Goal: Navigation & Orientation: Find specific page/section

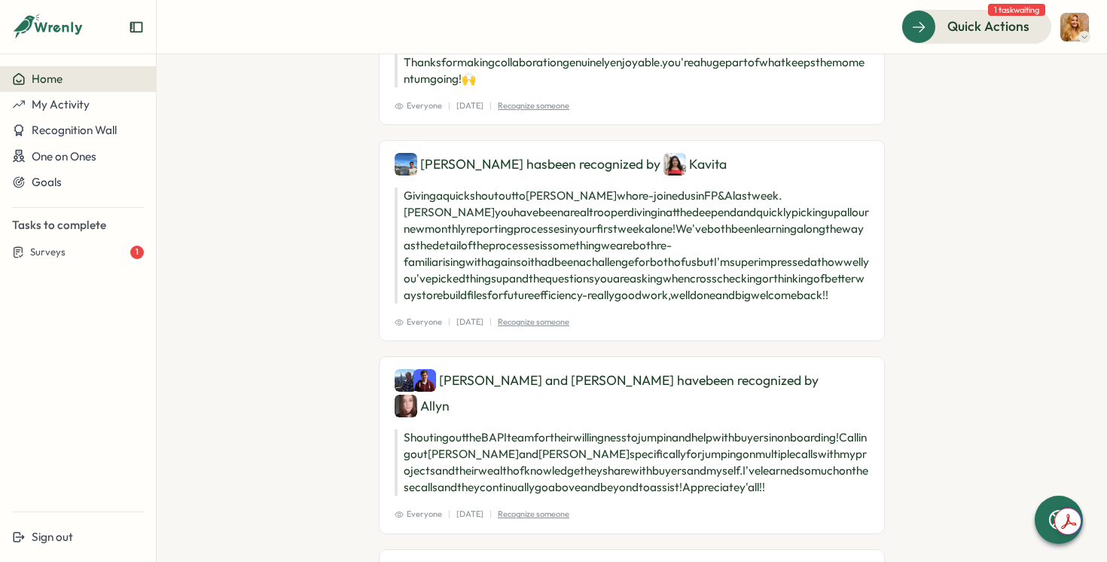
scroll to position [1133, 0]
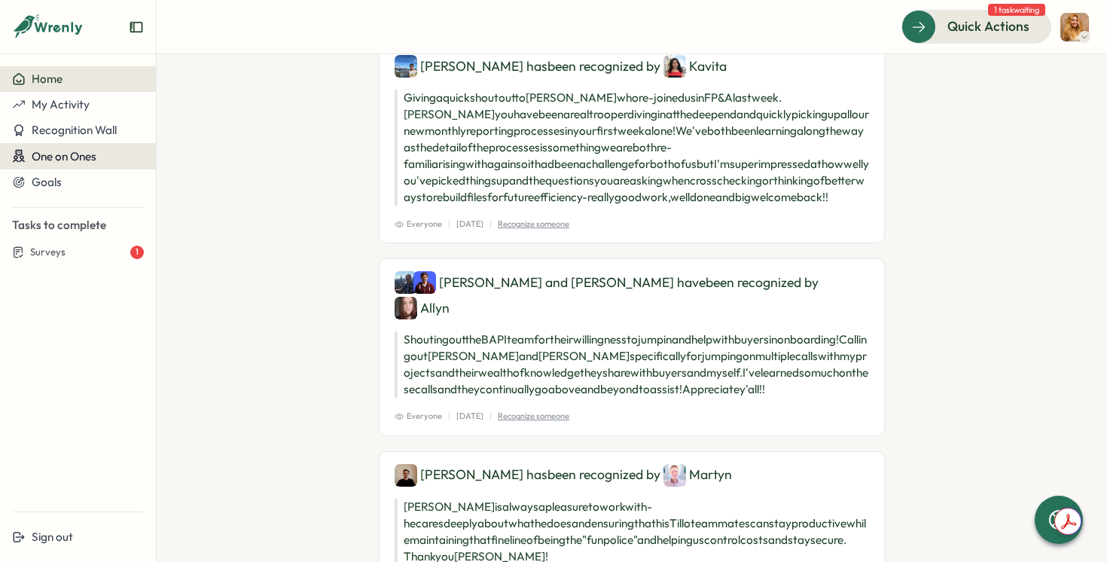
click at [80, 164] on button "One on Ones" at bounding box center [78, 156] width 156 height 26
click at [71, 158] on span "One on Ones" at bounding box center [64, 156] width 65 height 14
click at [71, 175] on div "Goals" at bounding box center [78, 182] width 132 height 14
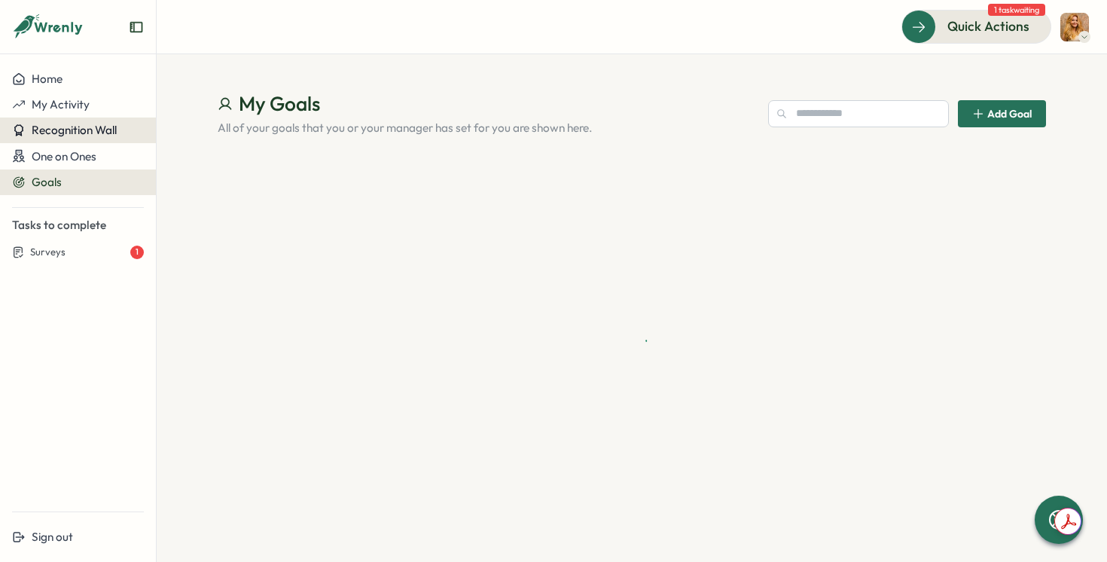
click at [68, 141] on button "Recognition Wall" at bounding box center [78, 130] width 156 height 26
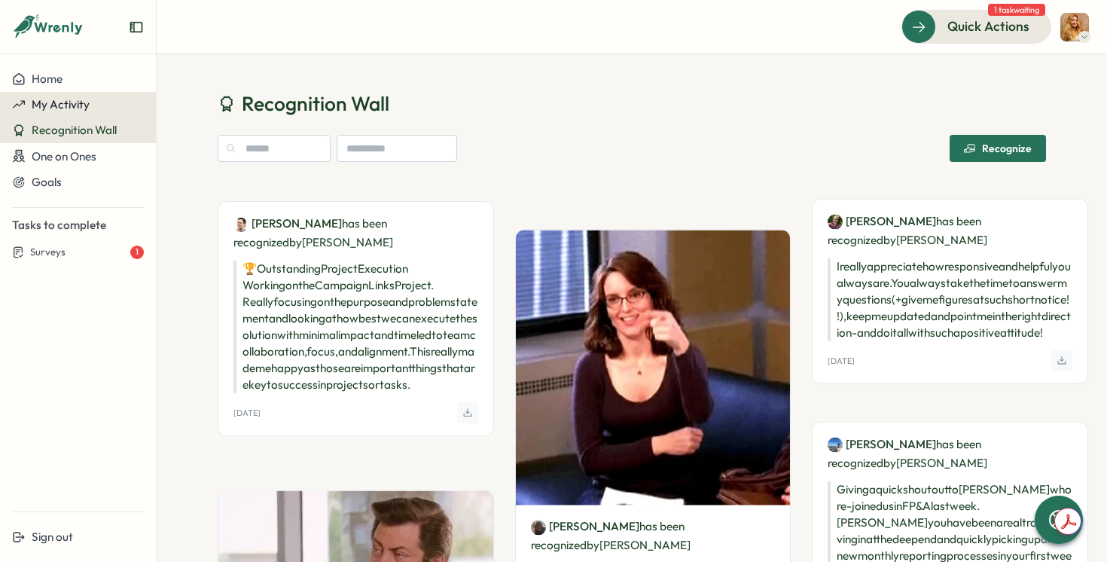
click at [60, 108] on span "My Activity" at bounding box center [61, 104] width 58 height 14
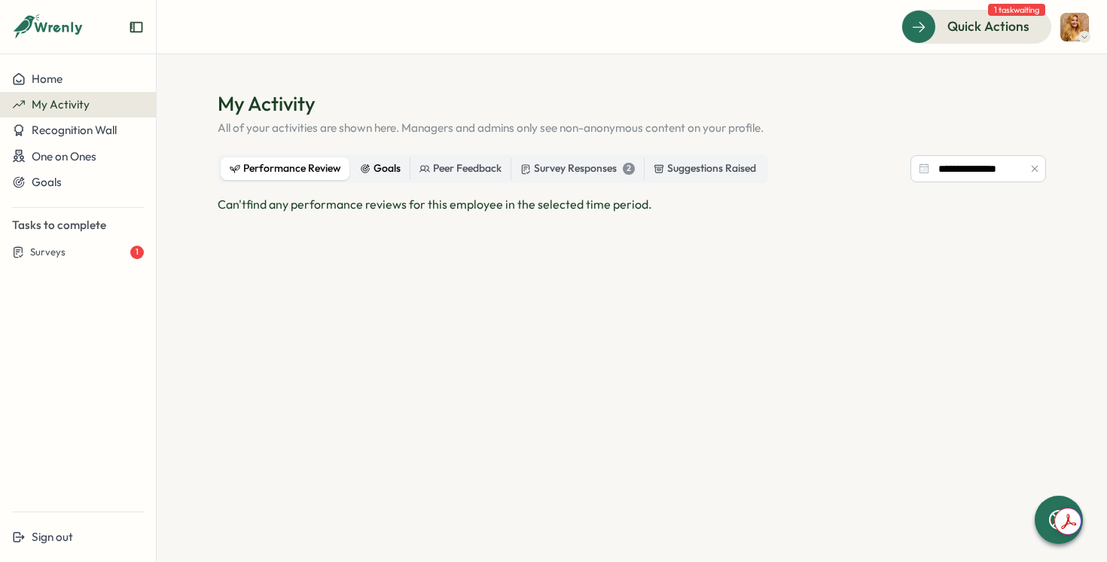
click at [387, 169] on div "Goals" at bounding box center [380, 168] width 41 height 17
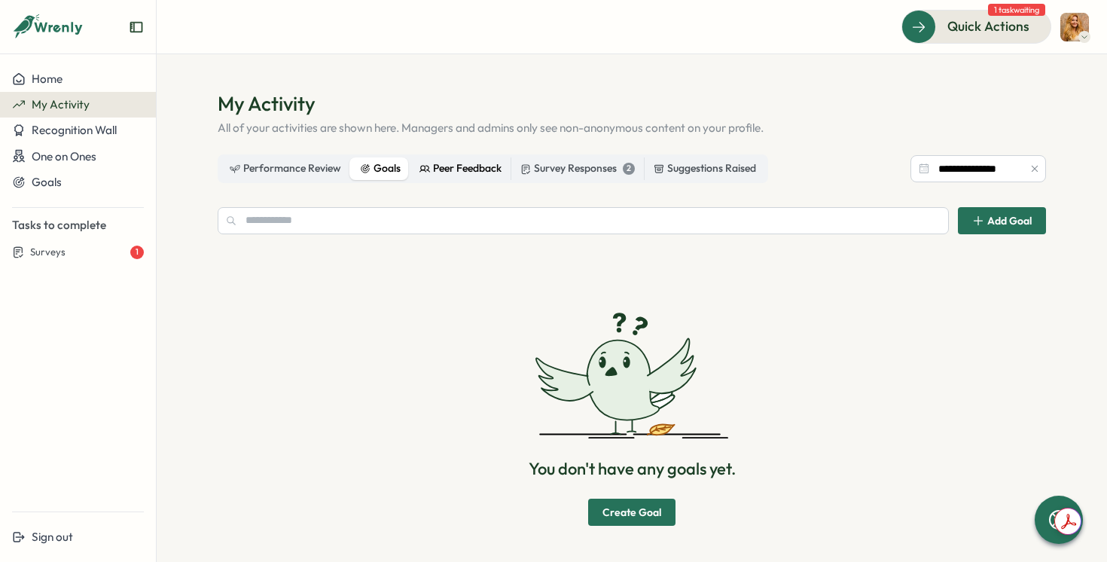
click at [451, 171] on div "Peer Feedback" at bounding box center [460, 168] width 82 height 17
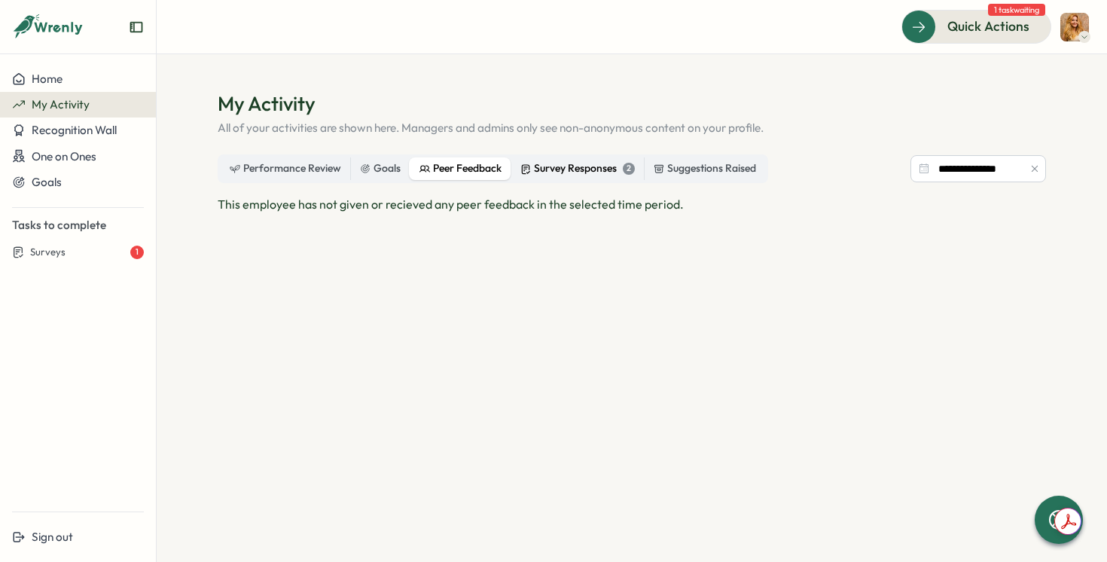
click at [573, 174] on div "Survey Responses 2" at bounding box center [577, 168] width 114 height 17
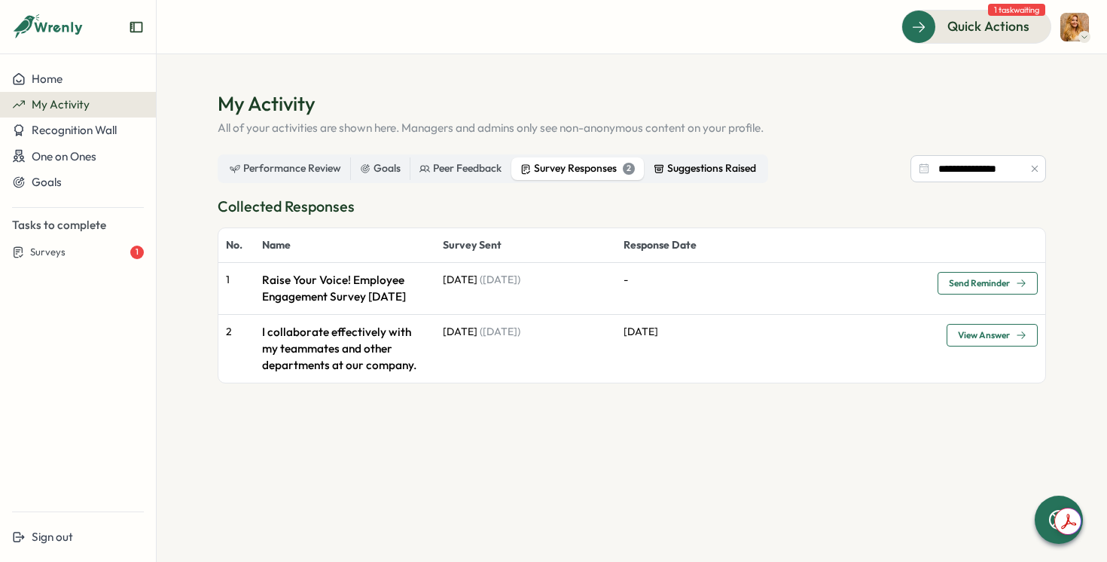
click at [676, 175] on div "Suggestions Raised" at bounding box center [705, 168] width 102 height 17
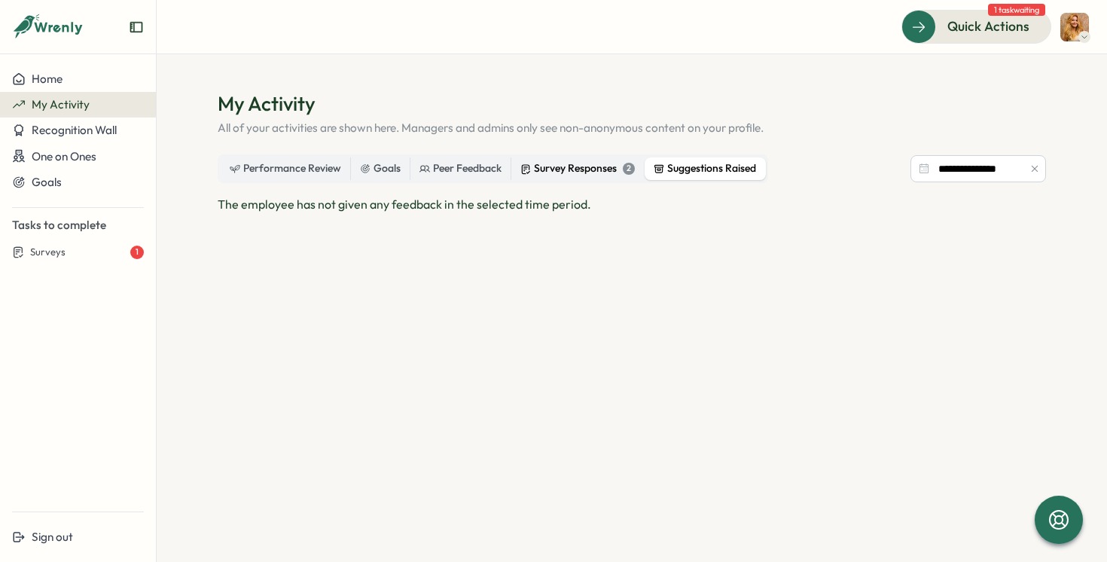
click at [617, 163] on div "Survey Responses 2" at bounding box center [577, 168] width 114 height 17
